Goal: Book appointment/travel/reservation

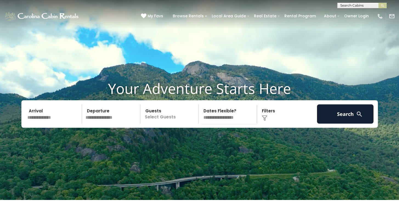
click at [355, 6] on input "text" at bounding box center [362, 6] width 48 height 5
type input "*******"
click at [359, 11] on li "Freedom Lodge" at bounding box center [362, 12] width 49 height 5
click at [381, 4] on img "submit" at bounding box center [383, 6] width 4 height 4
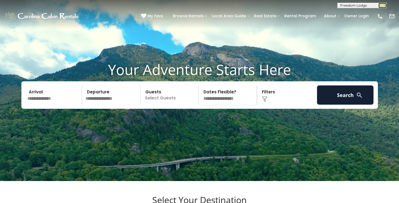
scroll to position [19, 0]
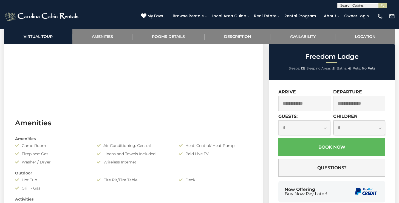
scroll to position [306, 0]
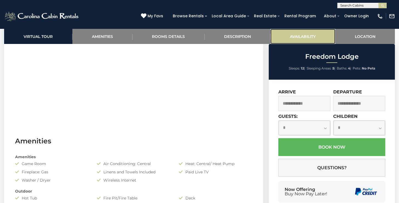
click at [296, 35] on link "Availability" at bounding box center [302, 36] width 65 height 15
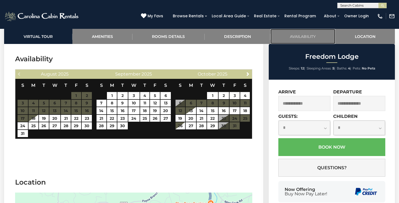
scroll to position [1141, 0]
